Goal: Use online tool/utility: Utilize a website feature to perform a specific function

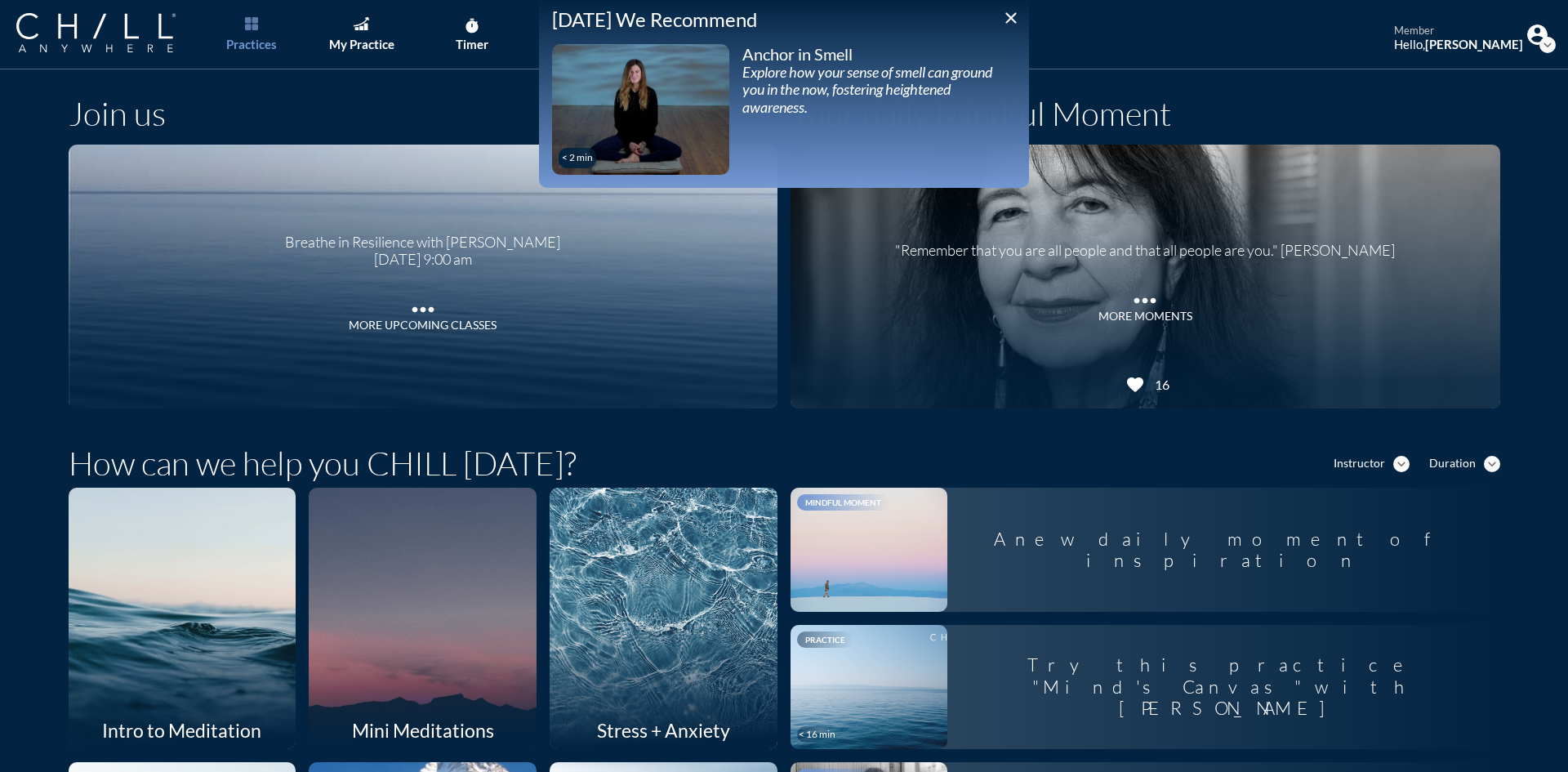
click at [1005, 23] on icon "close" at bounding box center [1010, 18] width 20 height 20
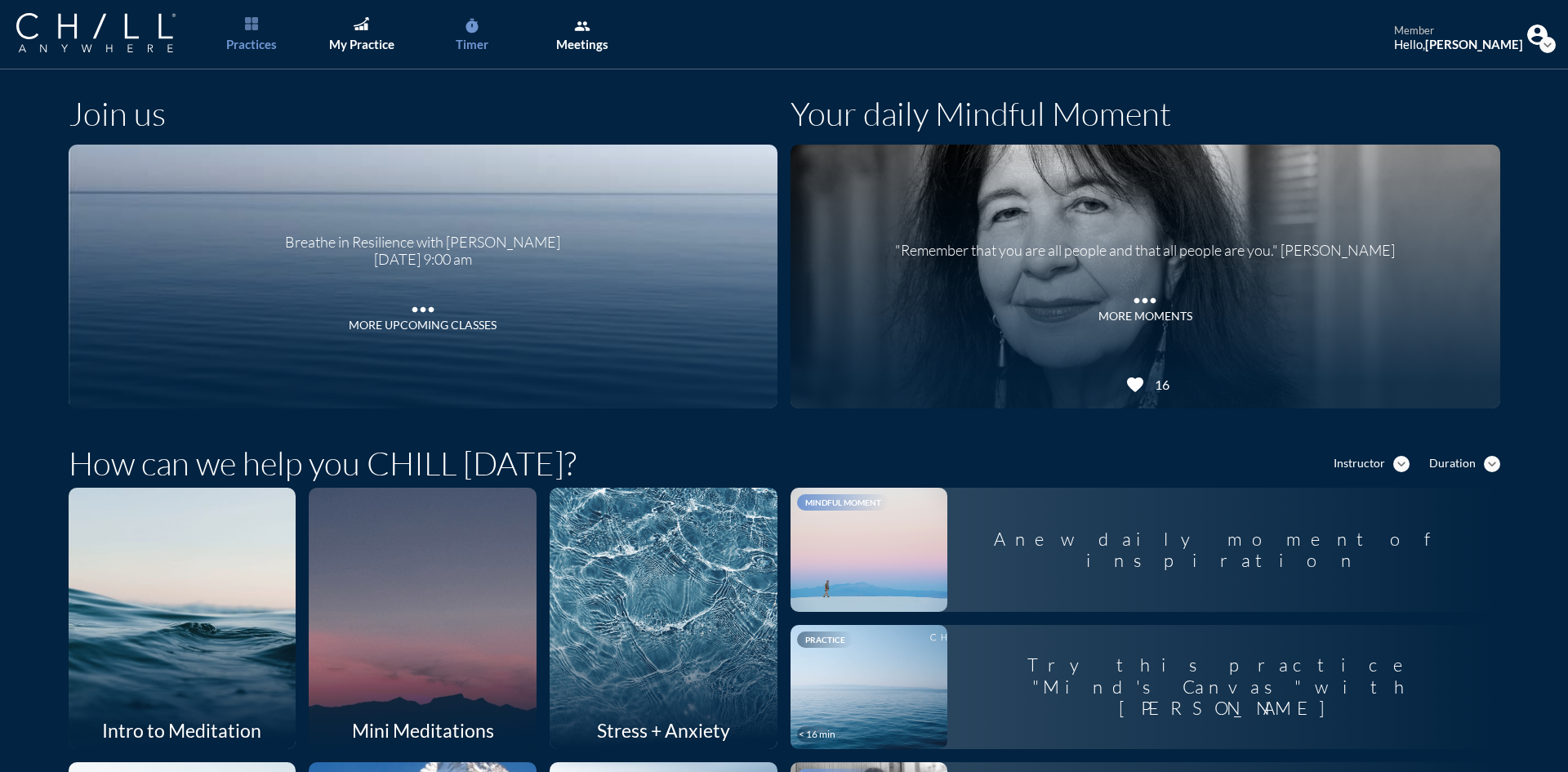
click at [494, 23] on link "timer Timer" at bounding box center [472, 34] width 86 height 70
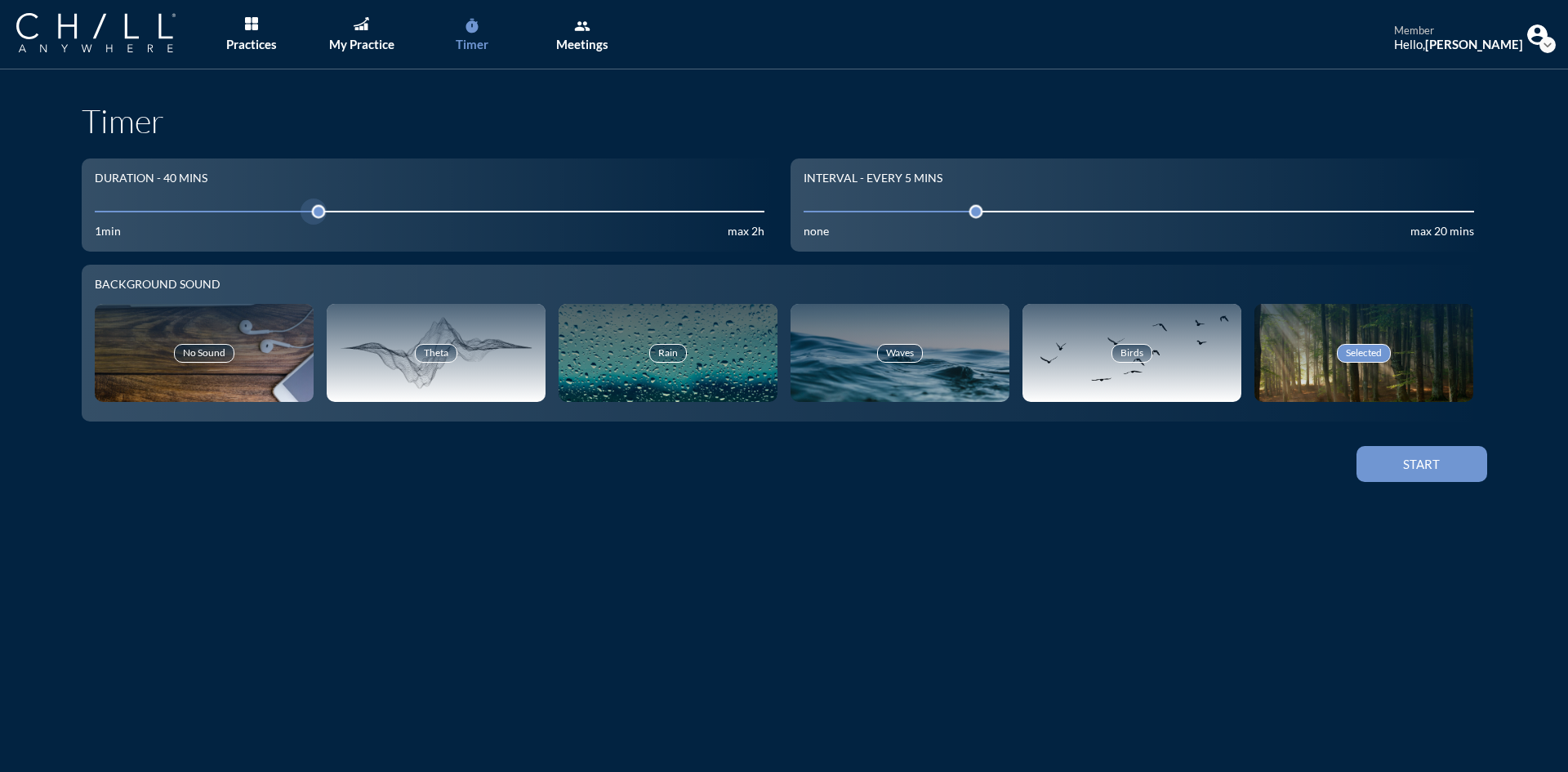
click at [141, 209] on input "40" at bounding box center [429, 211] width 670 height 15
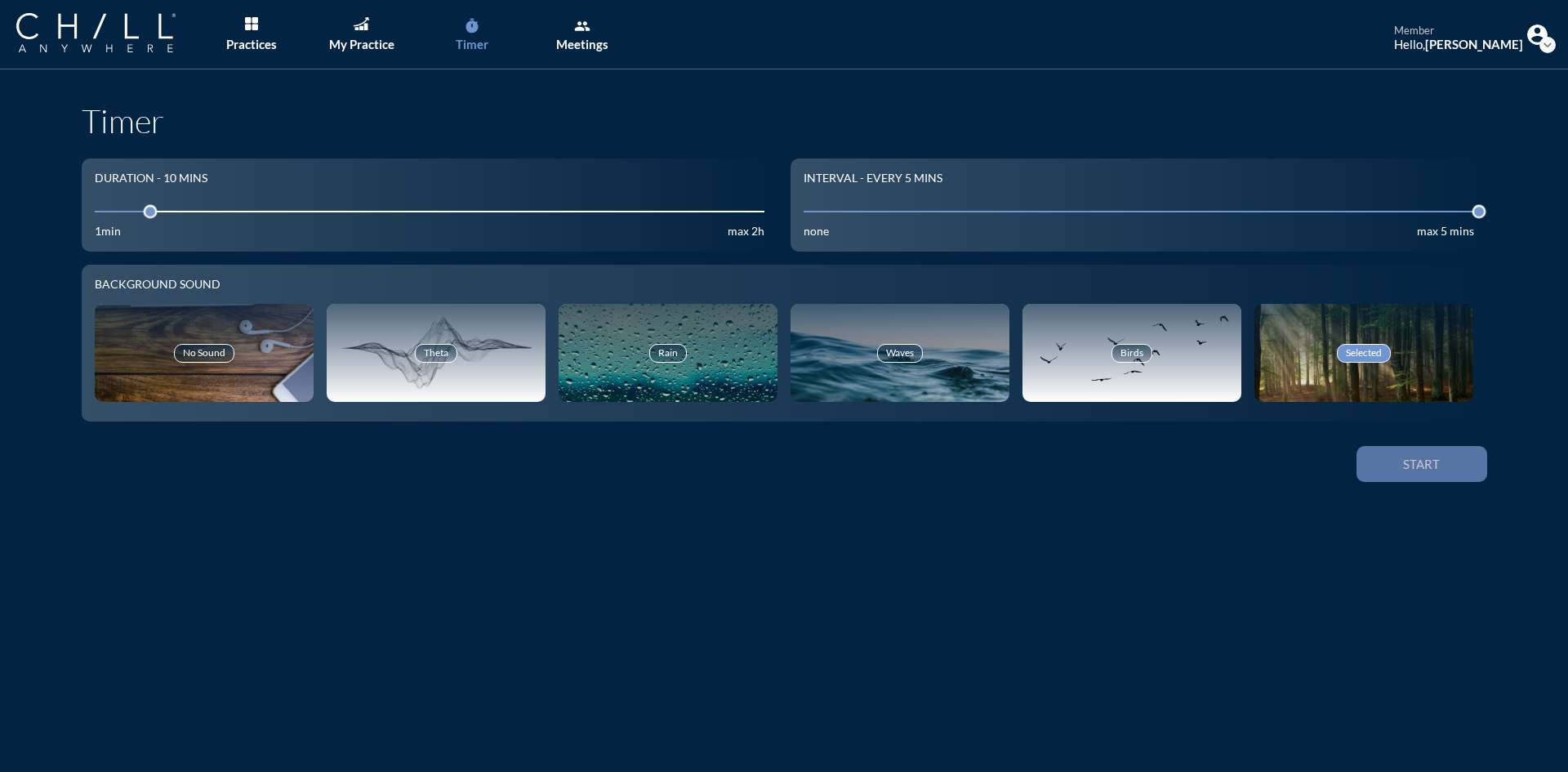
click at [1437, 477] on button "Start" at bounding box center [1421, 464] width 131 height 36
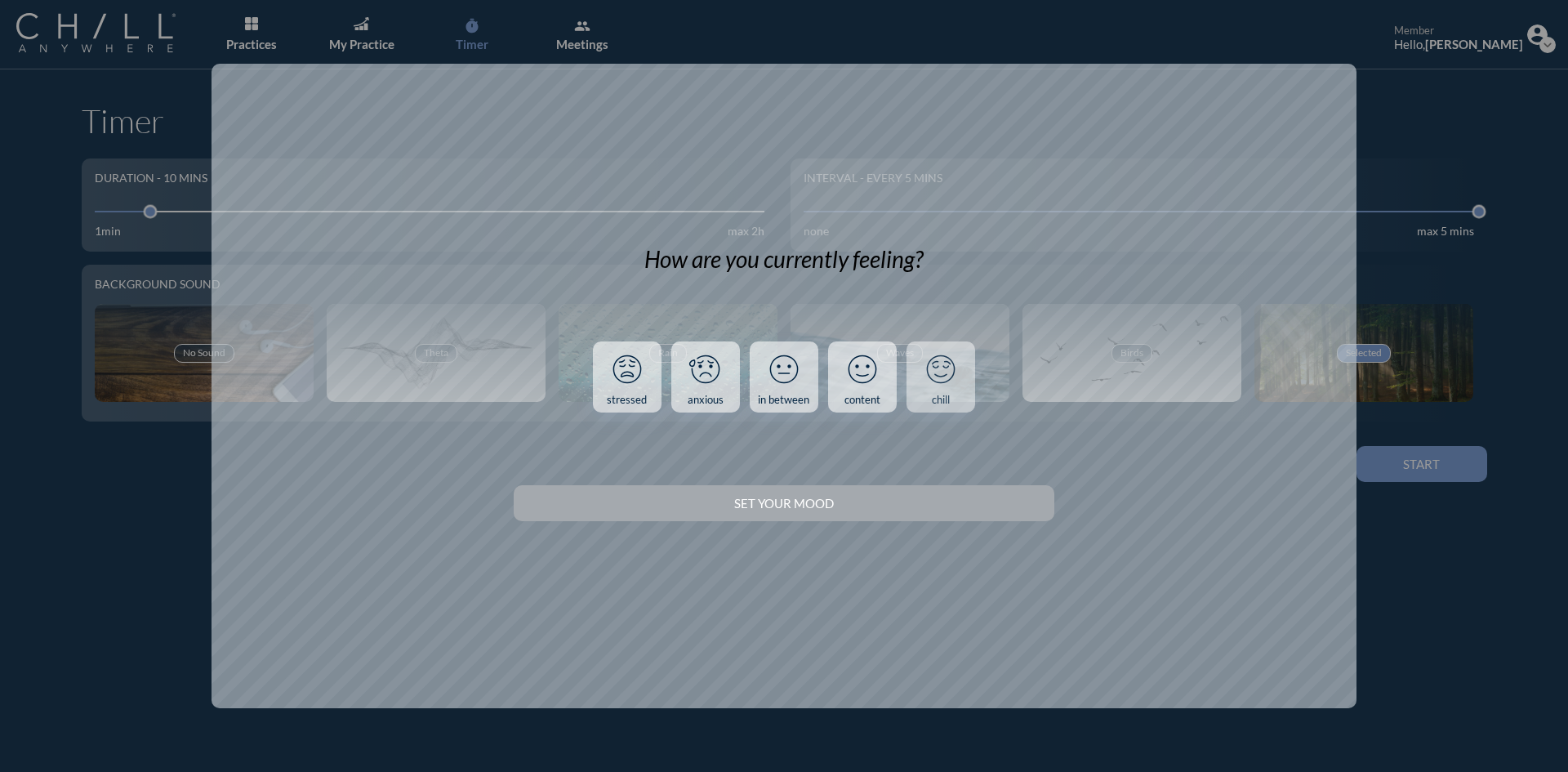
click at [957, 391] on link "chill" at bounding box center [941, 376] width 69 height 71
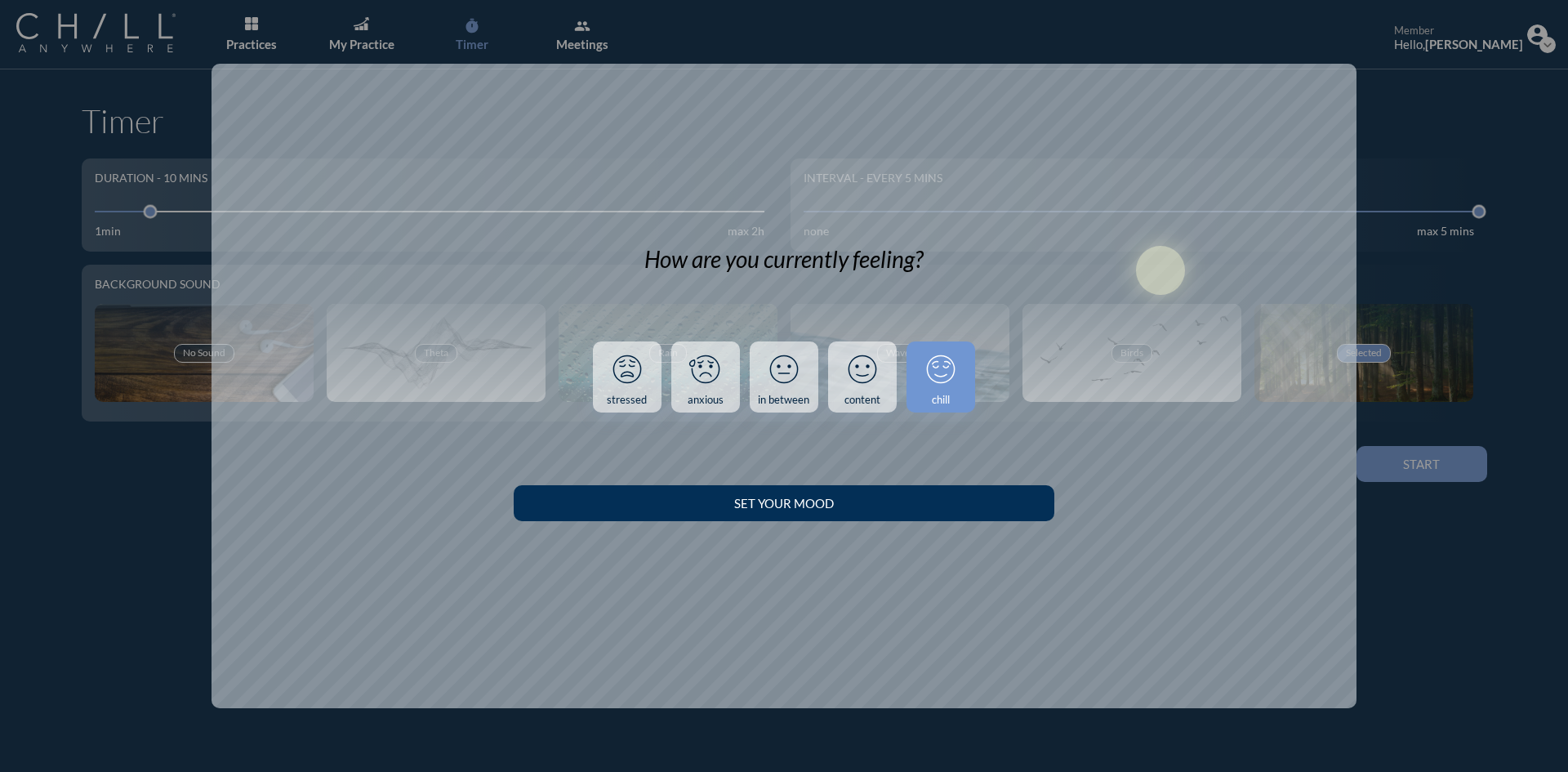
click at [1005, 508] on div "Set your Mood" at bounding box center [784, 502] width 482 height 14
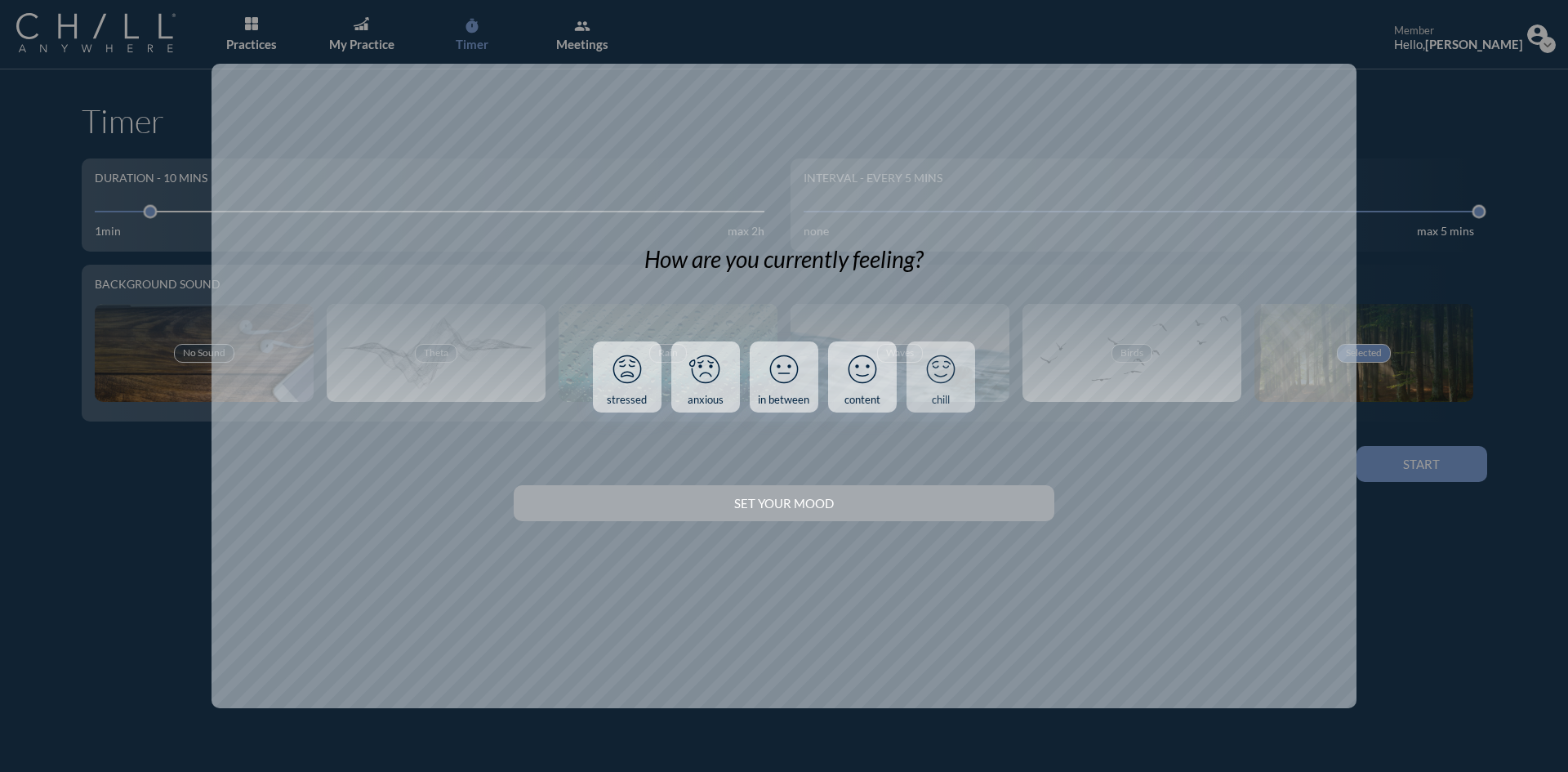
click at [929, 389] on icon at bounding box center [941, 369] width 43 height 43
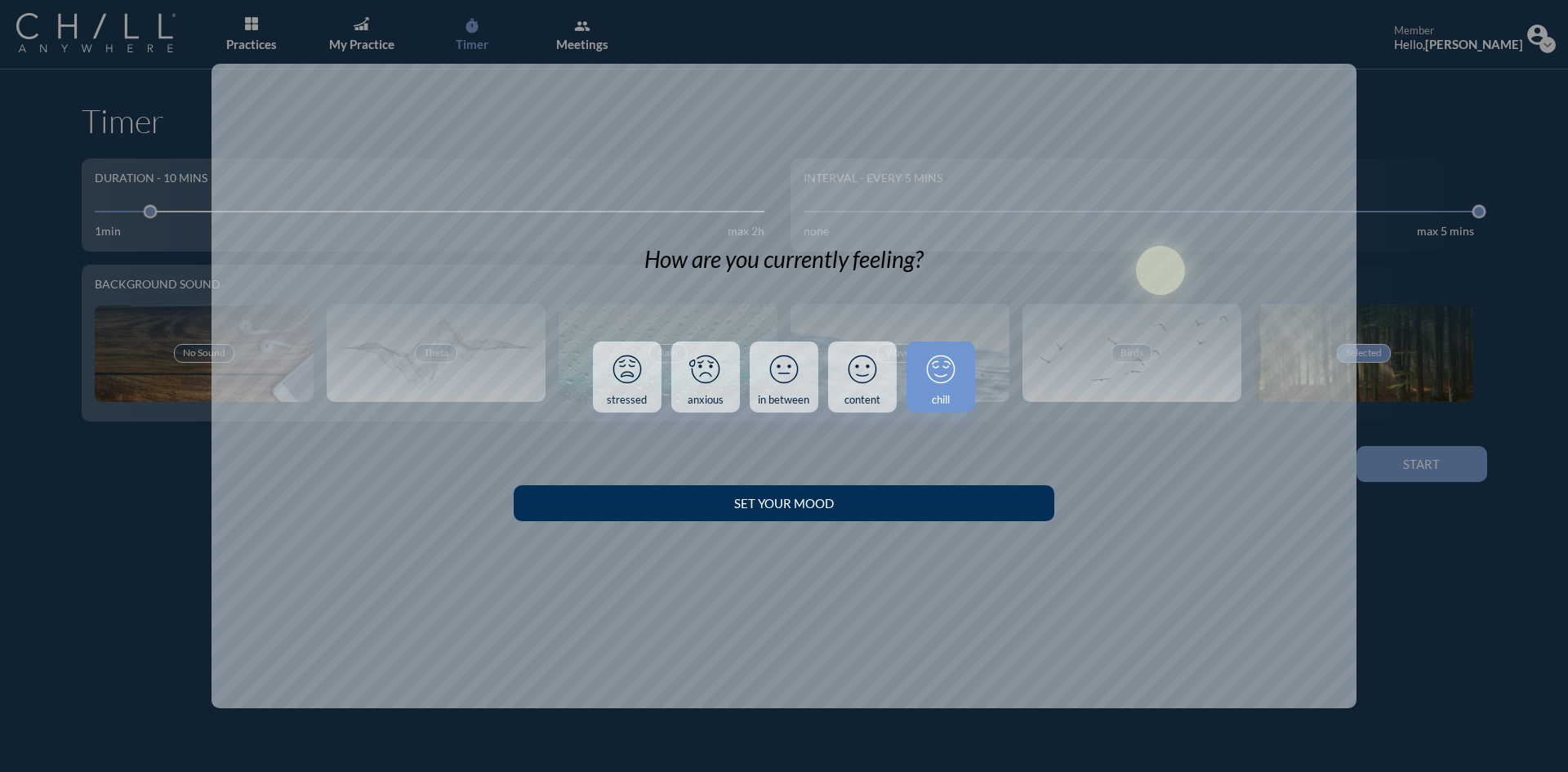
click at [925, 499] on div "Set your Mood" at bounding box center [784, 502] width 482 height 14
